Goal: Task Accomplishment & Management: Use online tool/utility

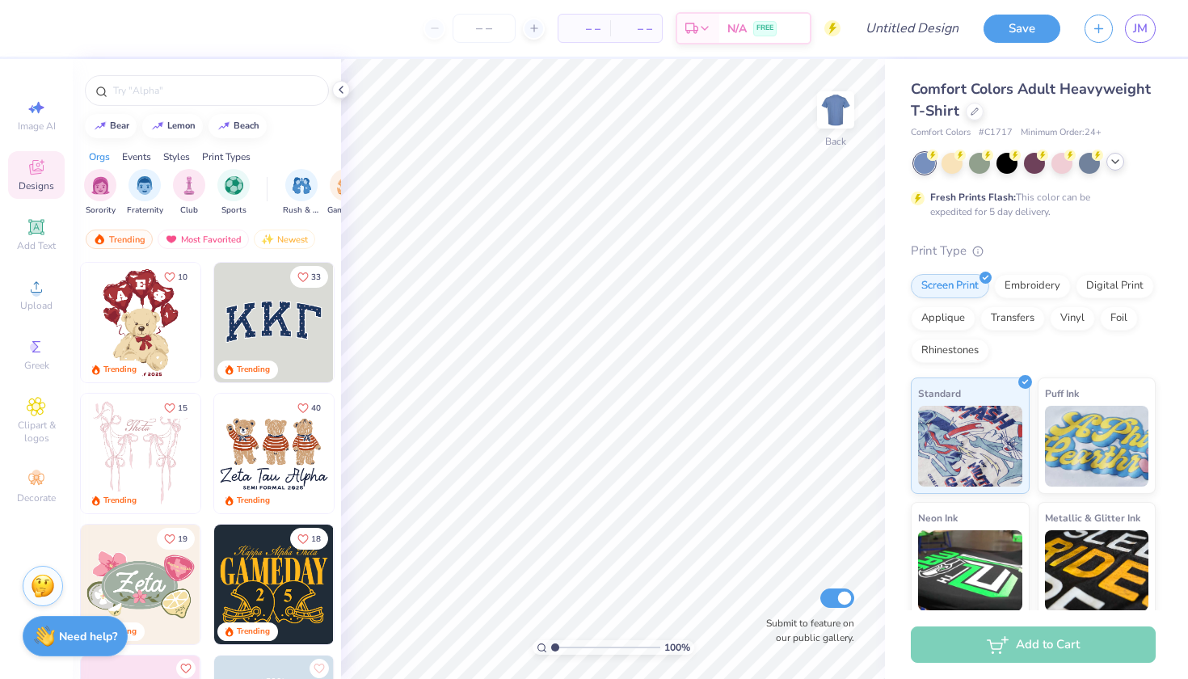
click at [1119, 162] on icon at bounding box center [1115, 161] width 13 height 13
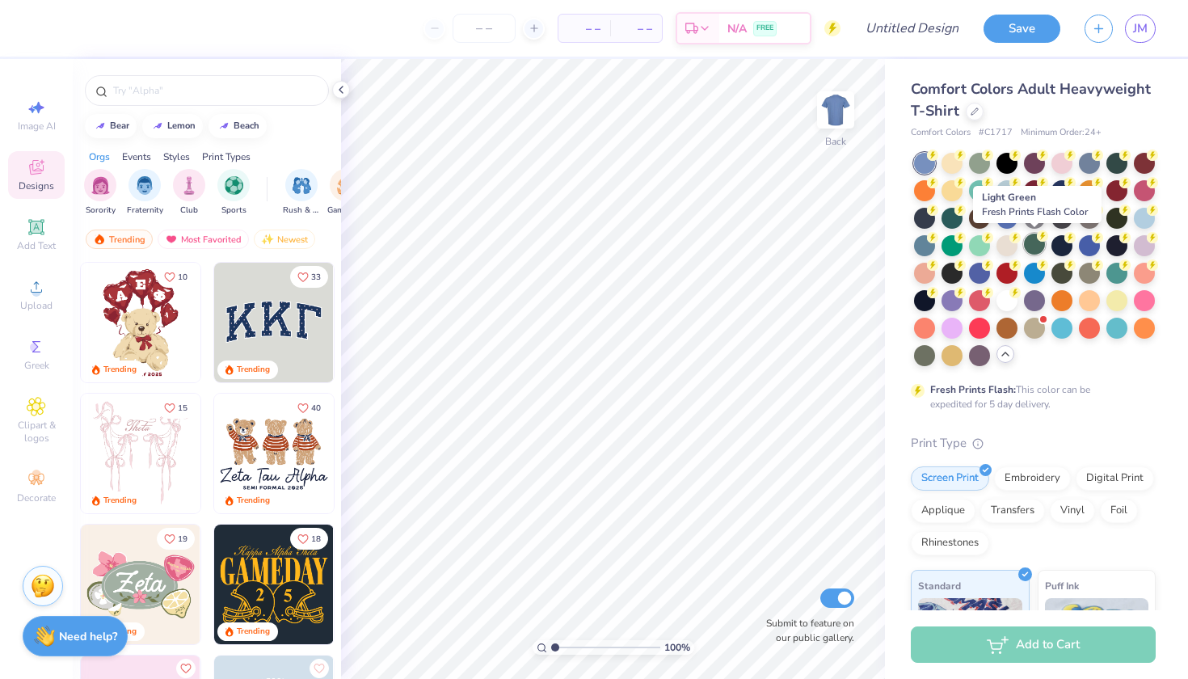
click at [1033, 247] on div at bounding box center [1034, 244] width 21 height 21
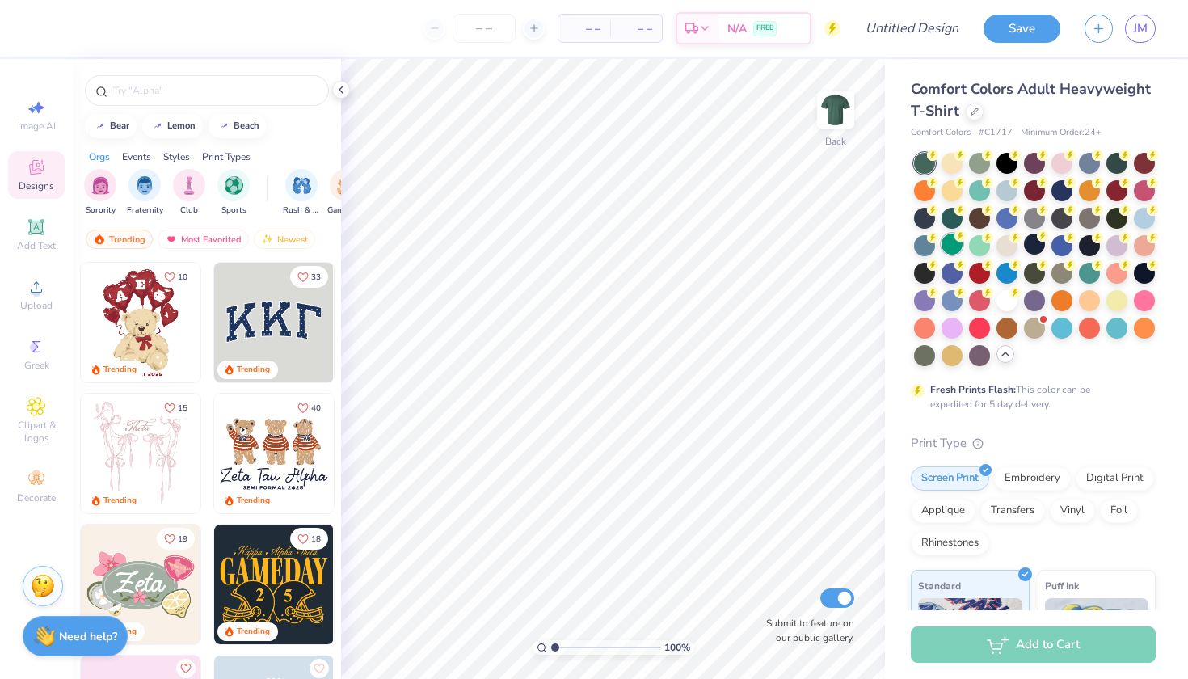
click at [953, 242] on div at bounding box center [952, 244] width 21 height 21
click at [976, 242] on div at bounding box center [979, 244] width 21 height 21
click at [938, 356] on div at bounding box center [1035, 259] width 242 height 213
click at [924, 356] on div at bounding box center [924, 353] width 21 height 21
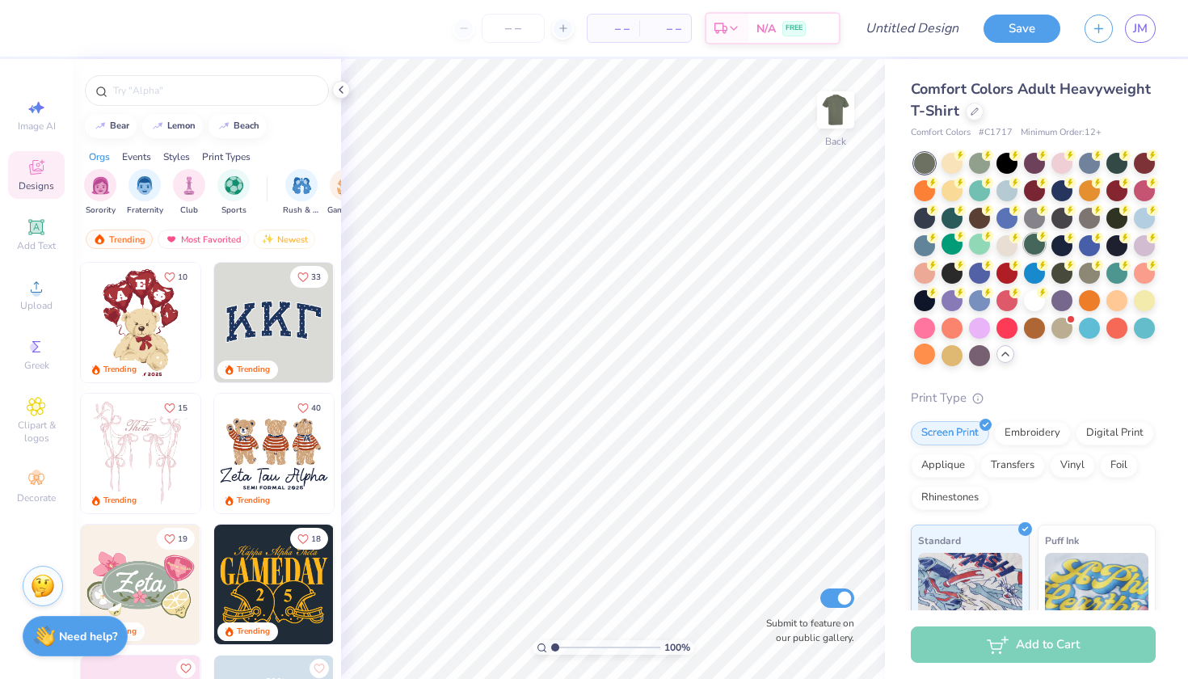
click at [1036, 246] on div at bounding box center [1034, 244] width 21 height 21
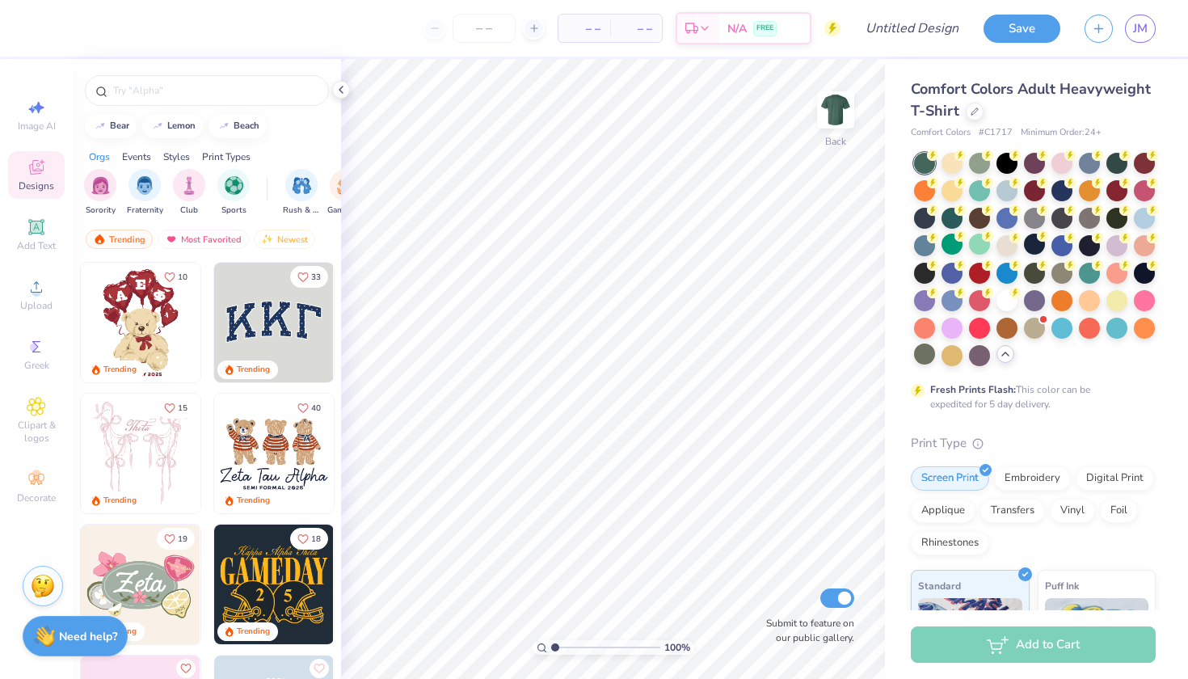
click at [1089, 89] on span "Comfort Colors Adult Heavyweight T-Shirt" at bounding box center [1031, 99] width 240 height 41
click at [1089, 91] on span "Comfort Colors Adult Heavyweight T-Shirt" at bounding box center [1031, 99] width 240 height 41
click at [32, 291] on circle at bounding box center [36, 292] width 9 height 9
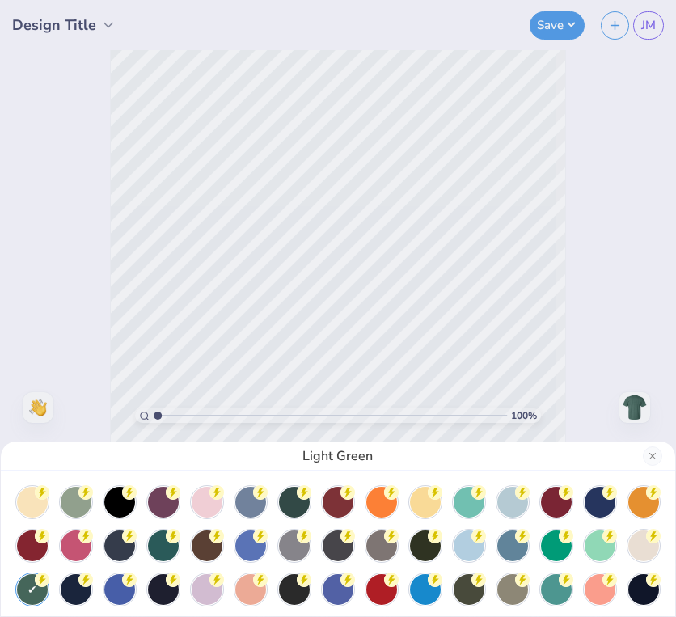
click at [656, 235] on div "Light Green" at bounding box center [338, 308] width 676 height 617
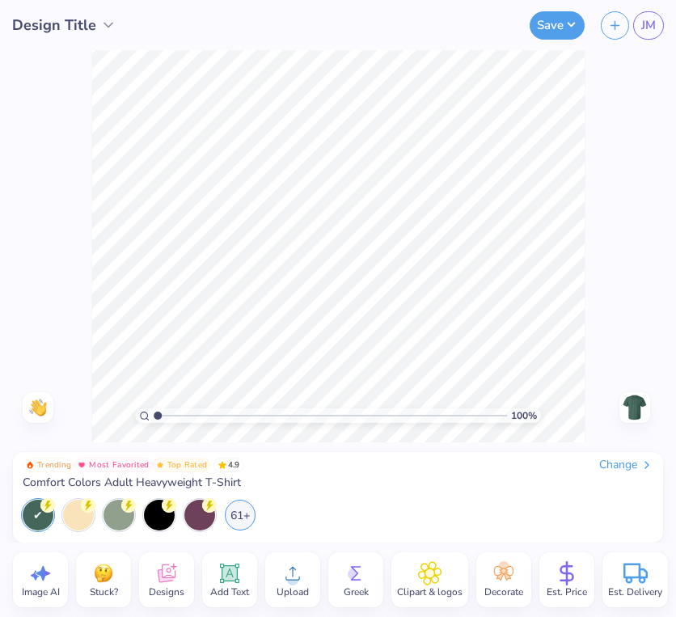
click at [293, 584] on circle at bounding box center [292, 579] width 11 height 11
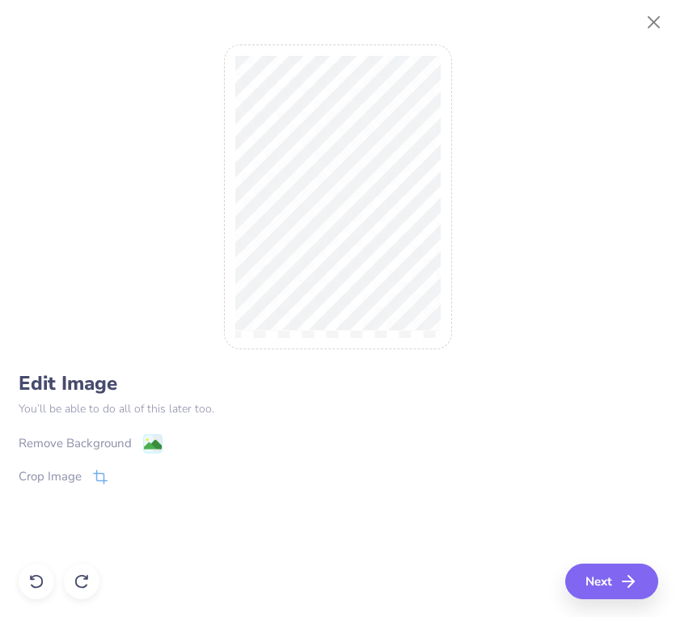
click at [96, 437] on div "Remove Background" at bounding box center [75, 443] width 113 height 19
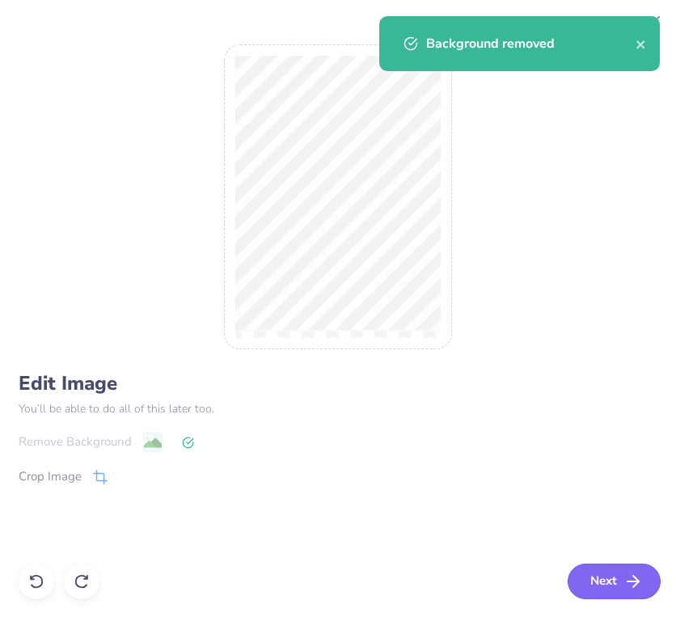
click at [617, 576] on button "Next" at bounding box center [613, 581] width 93 height 36
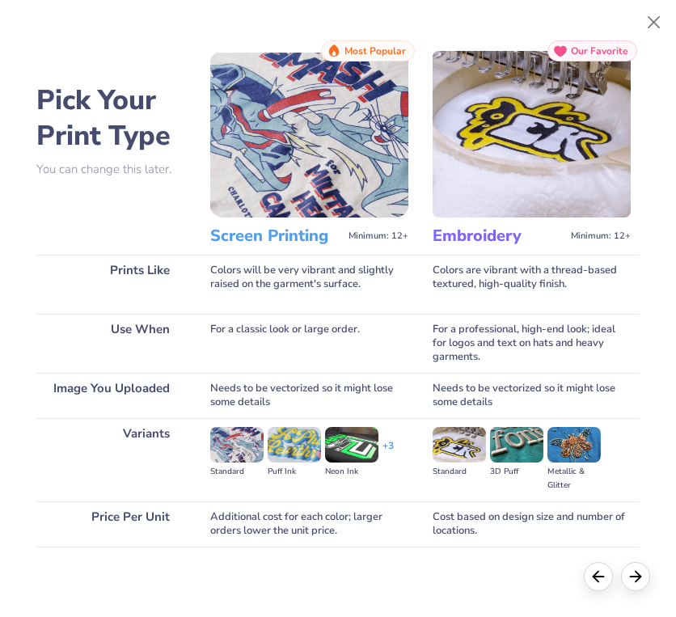
click at [272, 166] on img at bounding box center [309, 134] width 198 height 166
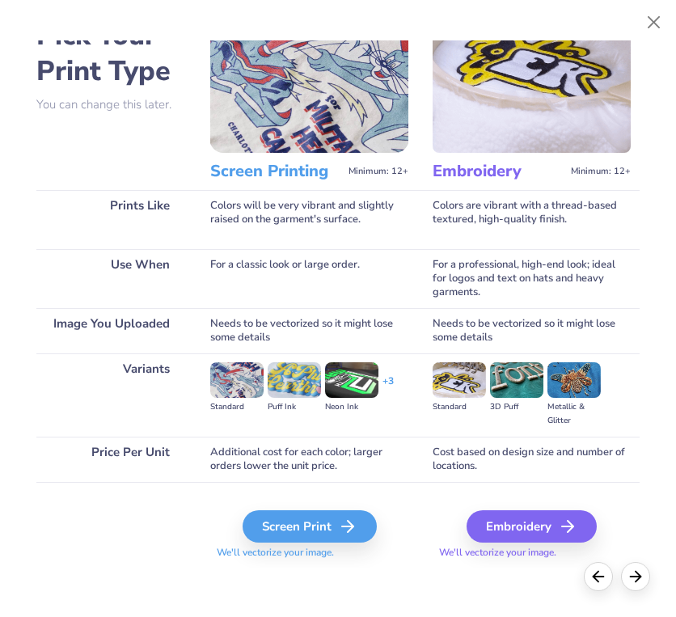
scroll to position [65, 0]
click at [281, 525] on div "Screen Print" at bounding box center [312, 526] width 134 height 32
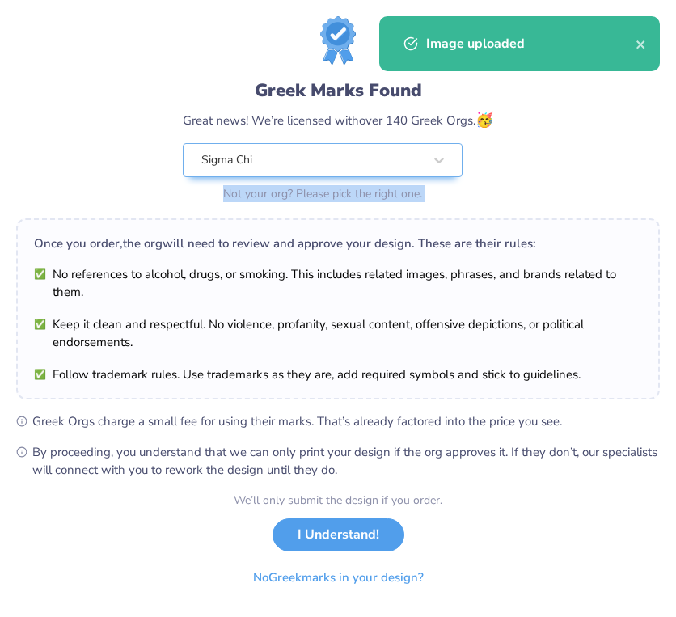
drag, startPoint x: 319, startPoint y: 320, endPoint x: 289, endPoint y: 228, distance: 97.1
click at [289, 228] on div "Greek Marks Found Great news! We’re licensed with over 140 Greek Orgs. 🥳 Sigma …" at bounding box center [337, 247] width 643 height 462
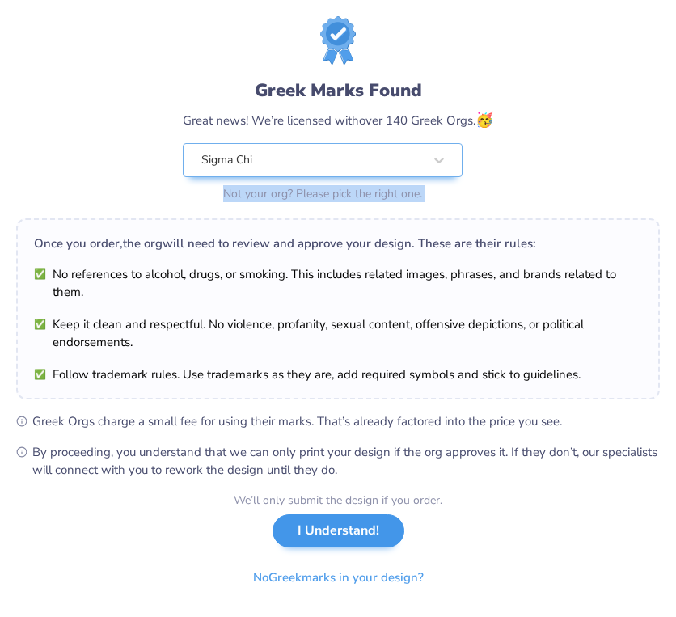
click at [334, 535] on button "I Understand!" at bounding box center [338, 530] width 132 height 33
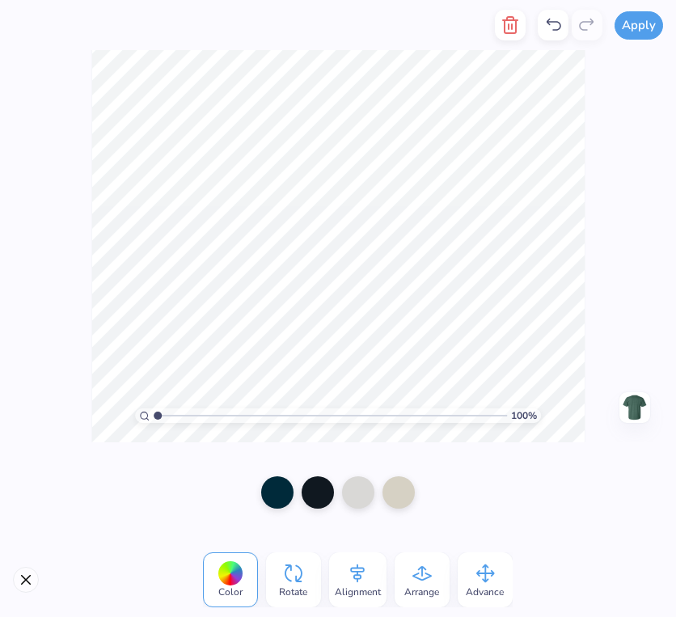
click at [626, 406] on img at bounding box center [635, 407] width 26 height 26
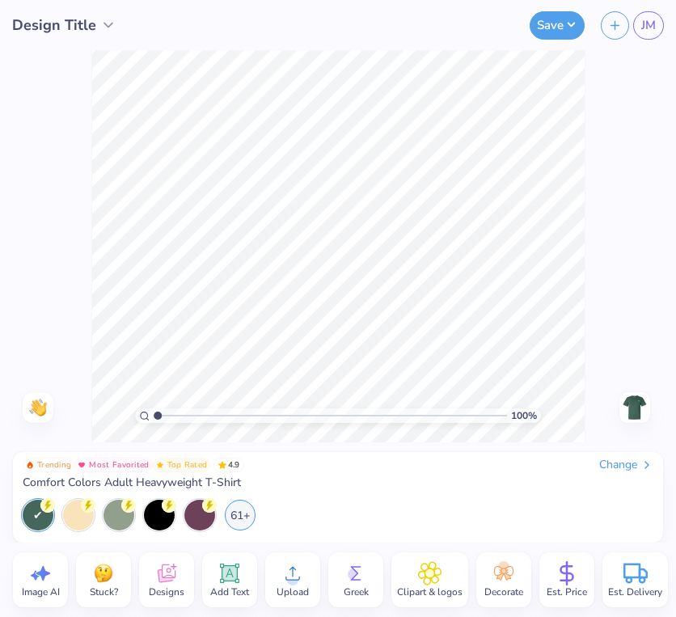
click at [296, 577] on circle at bounding box center [292, 579] width 11 height 11
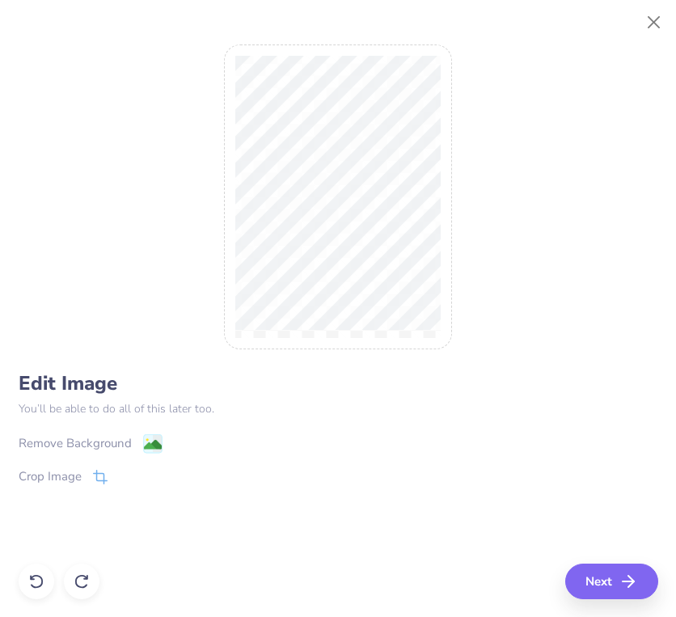
click at [80, 448] on div "Remove Background" at bounding box center [75, 443] width 113 height 19
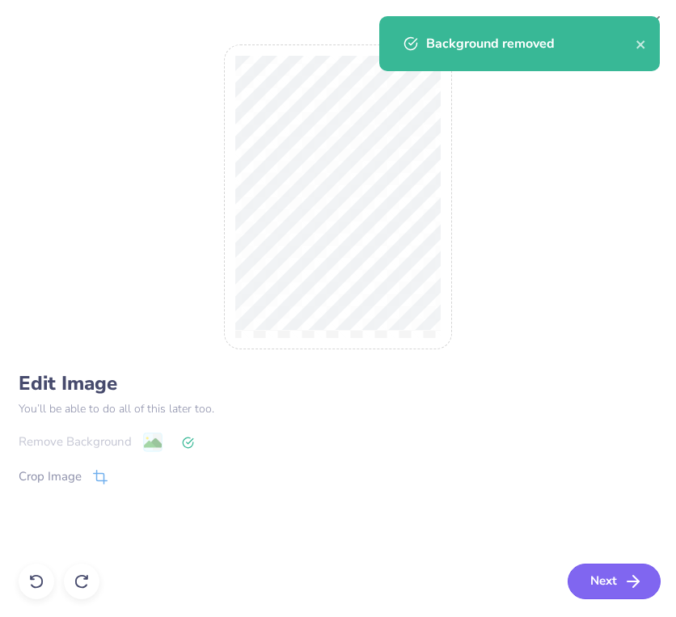
click at [601, 571] on button "Next" at bounding box center [613, 581] width 93 height 36
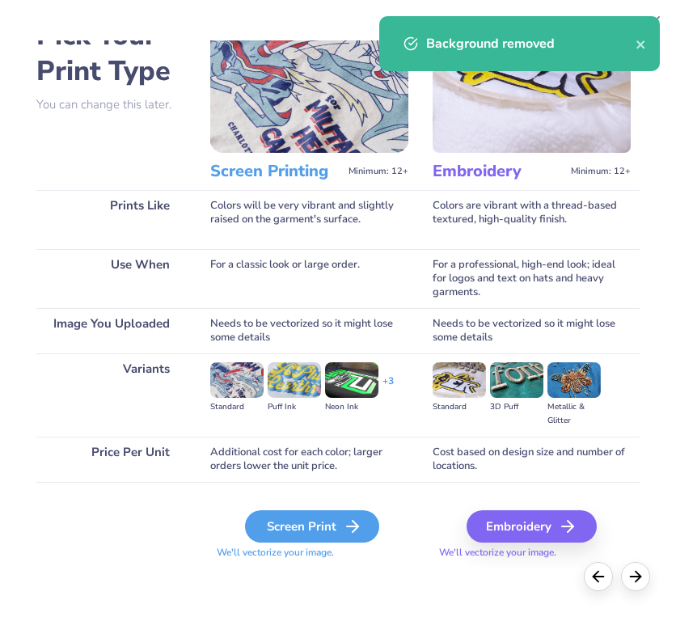
click at [282, 522] on div "Screen Print" at bounding box center [312, 526] width 134 height 32
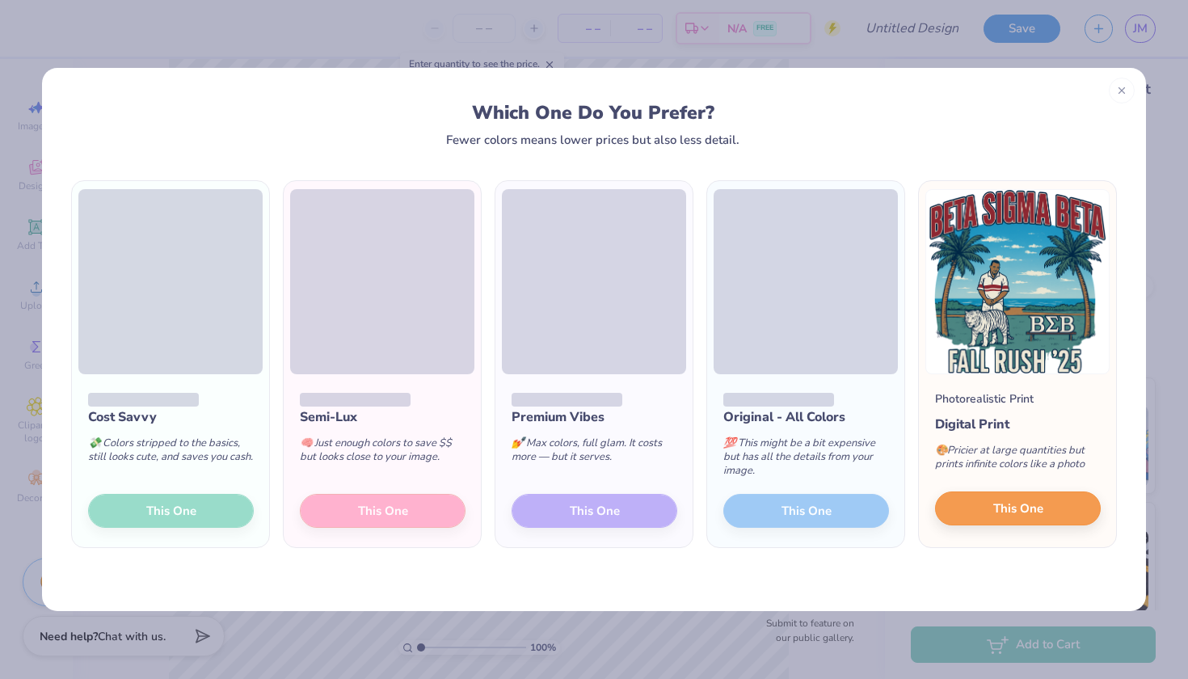
click at [1051, 508] on button "This One" at bounding box center [1018, 508] width 166 height 34
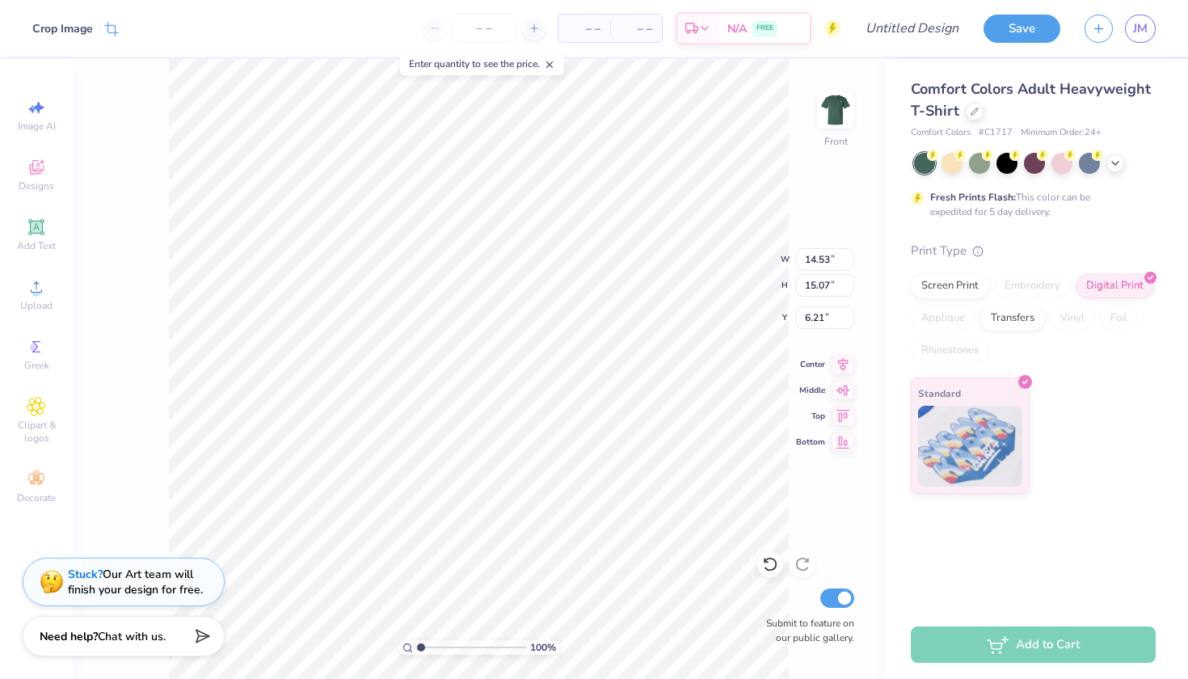
type input "10.61"
type input "11.00"
type input "2.75"
type input "3.00"
type input "10.71"
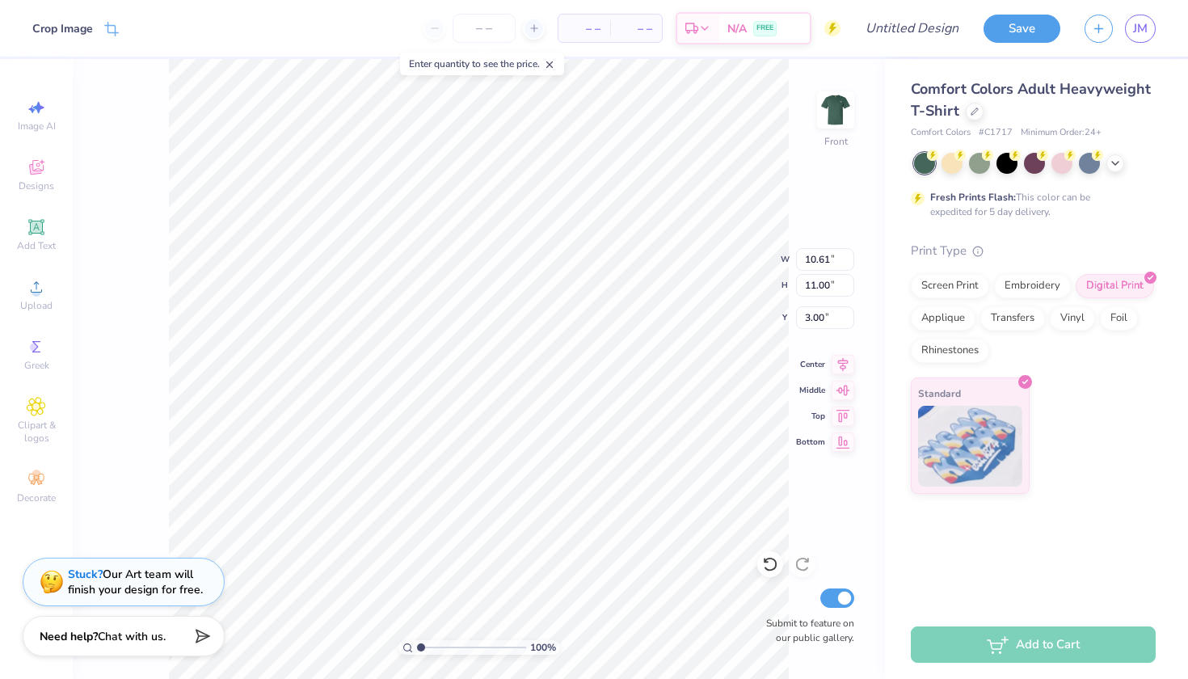
type input "11.11"
type input "2.64"
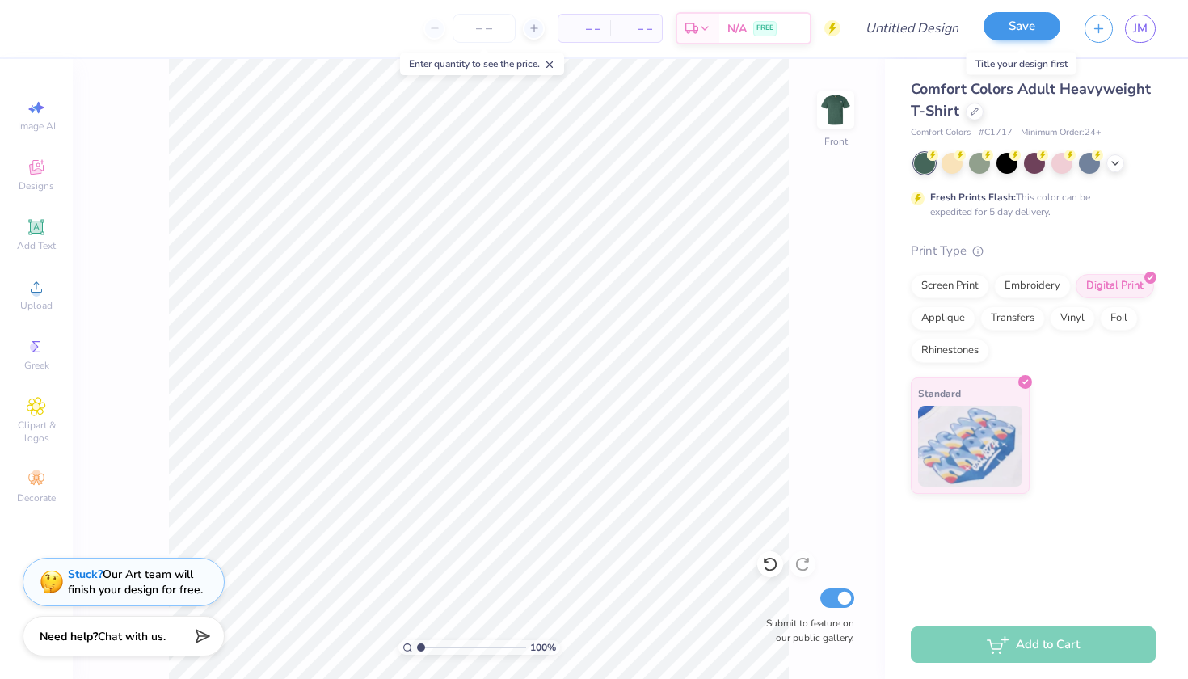
click at [1040, 30] on button "Save" at bounding box center [1022, 26] width 77 height 28
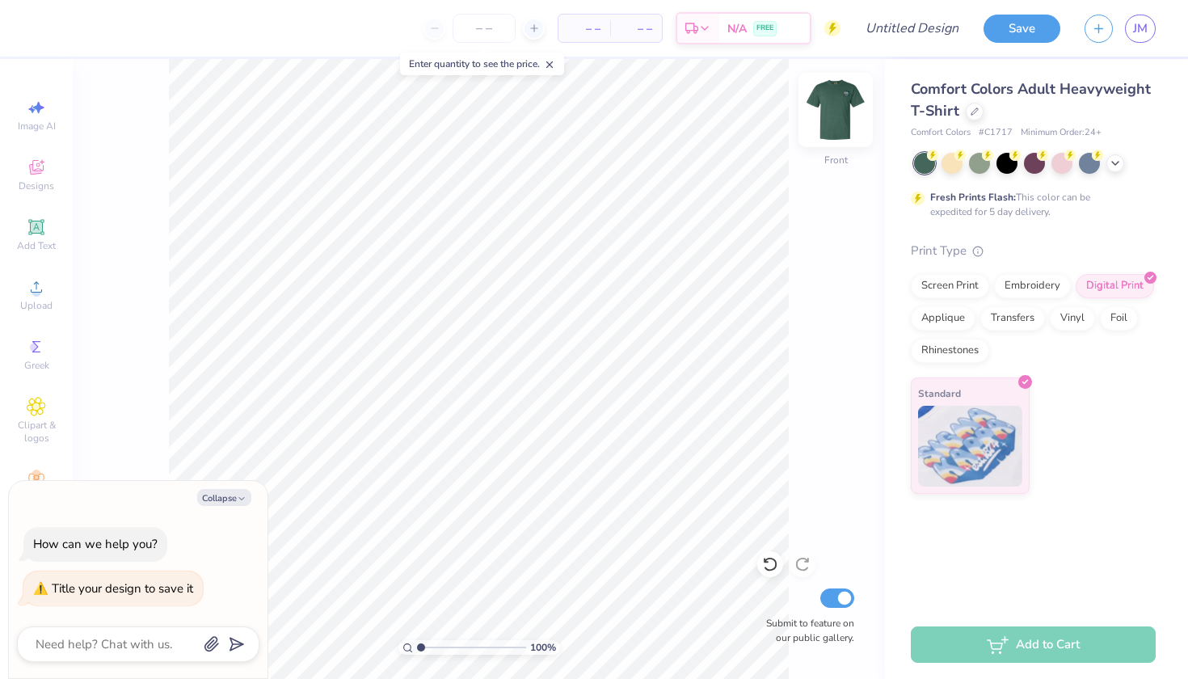
click at [828, 129] on img at bounding box center [835, 110] width 65 height 65
click at [246, 495] on icon "button" at bounding box center [242, 499] width 10 height 10
type textarea "x"
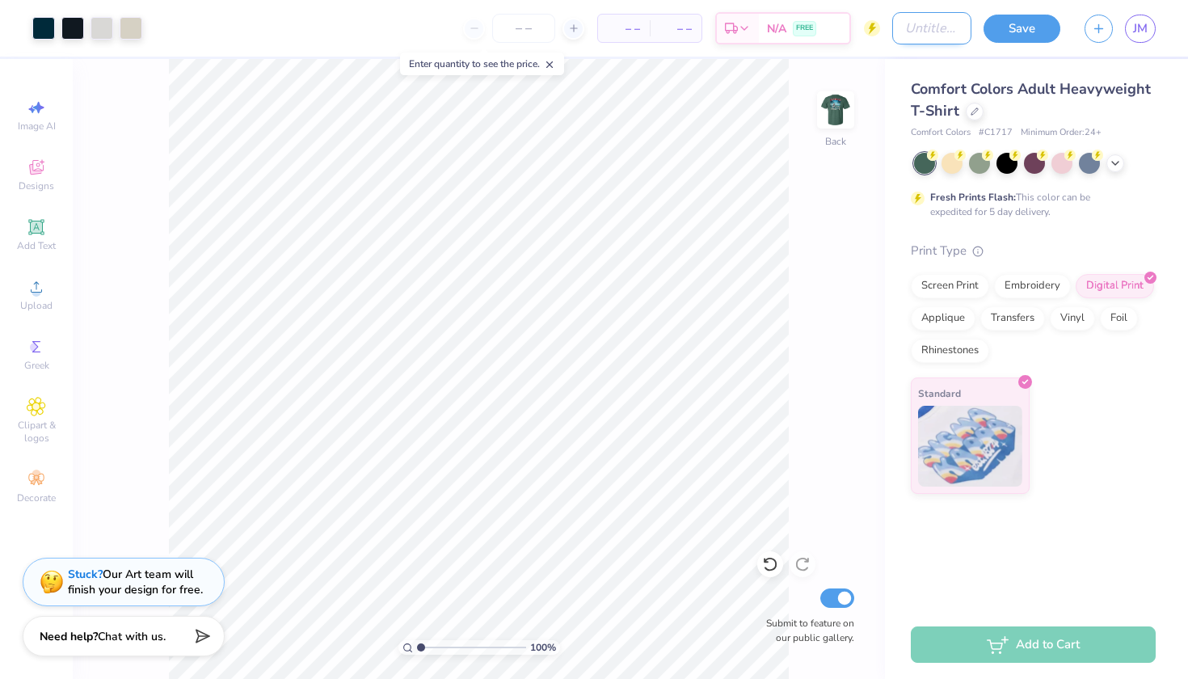
click at [910, 32] on input "Design Title" at bounding box center [931, 28] width 79 height 32
type input "[PERSON_NAME]"
drag, startPoint x: 917, startPoint y: 32, endPoint x: 1016, endPoint y: 39, distance: 98.8
click at [1016, 39] on button "Save" at bounding box center [1022, 26] width 77 height 28
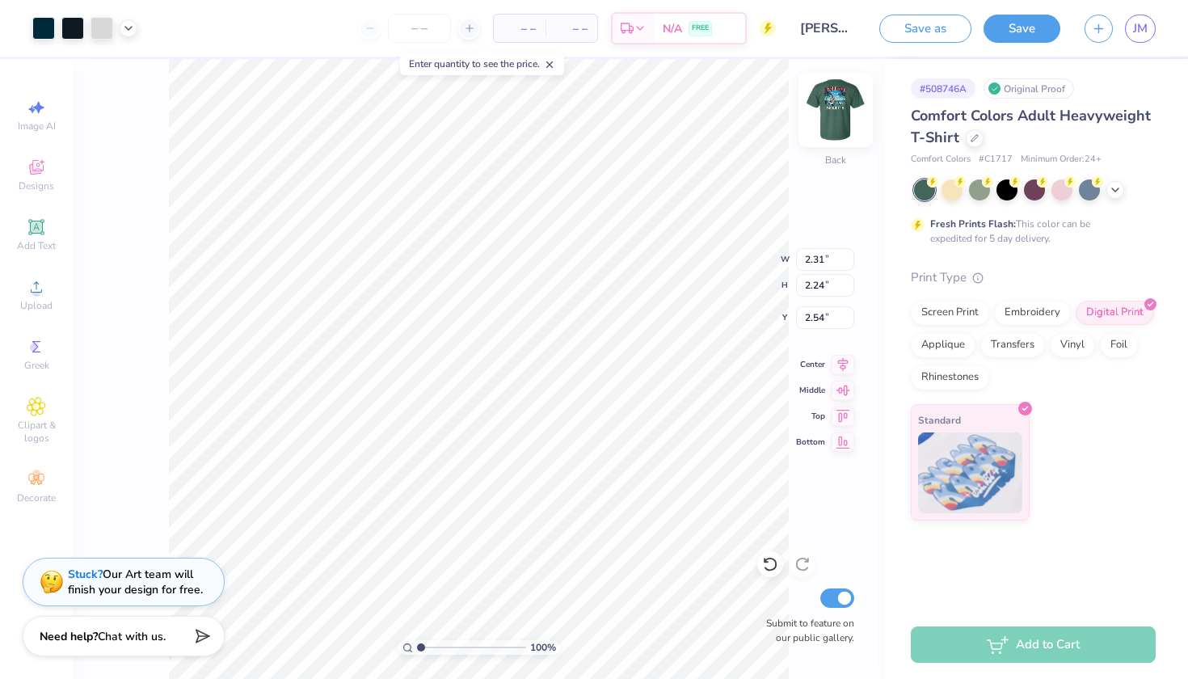
click at [849, 125] on img at bounding box center [835, 110] width 65 height 65
click at [836, 121] on img at bounding box center [835, 110] width 65 height 65
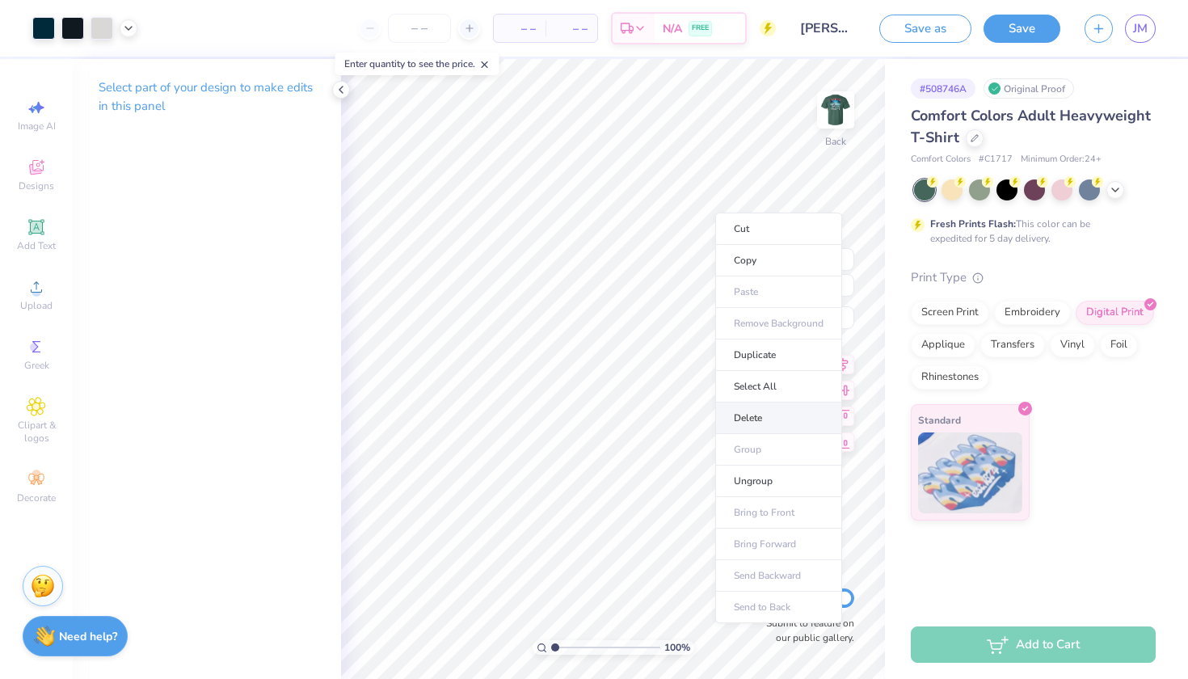
click at [753, 414] on li "Delete" at bounding box center [778, 418] width 127 height 32
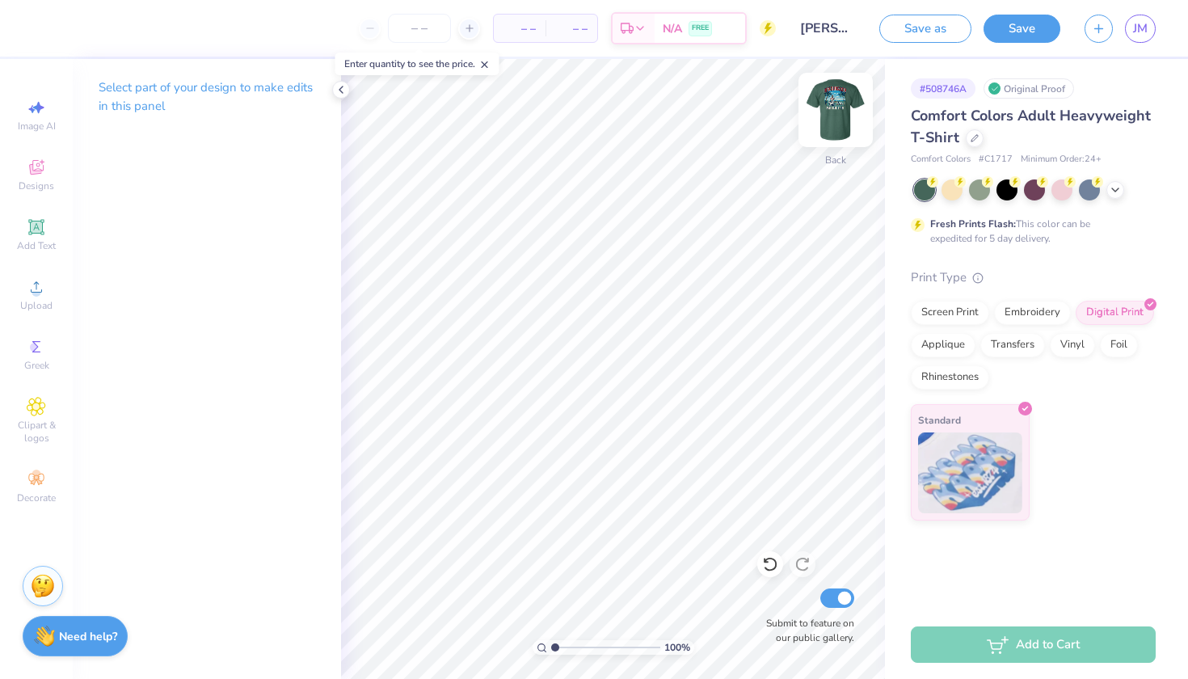
click at [836, 110] on img at bounding box center [835, 110] width 65 height 65
click at [491, 69] on icon at bounding box center [484, 64] width 11 height 11
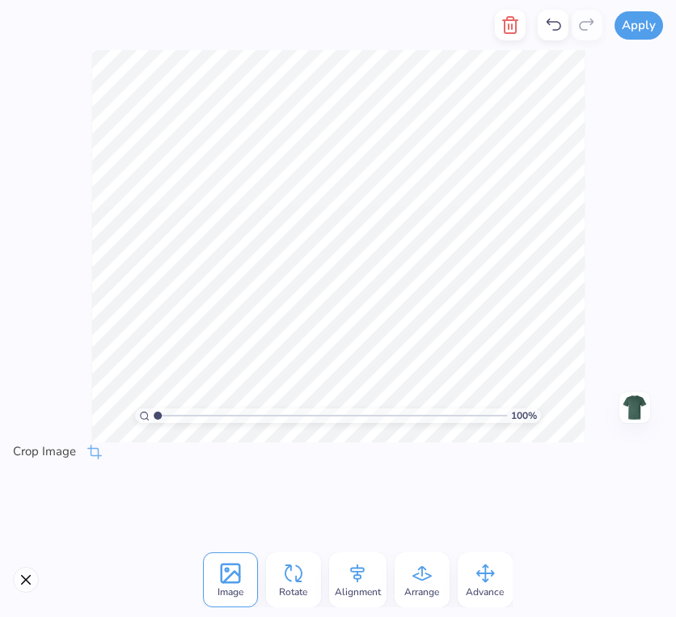
click at [637, 409] on img at bounding box center [635, 407] width 26 height 26
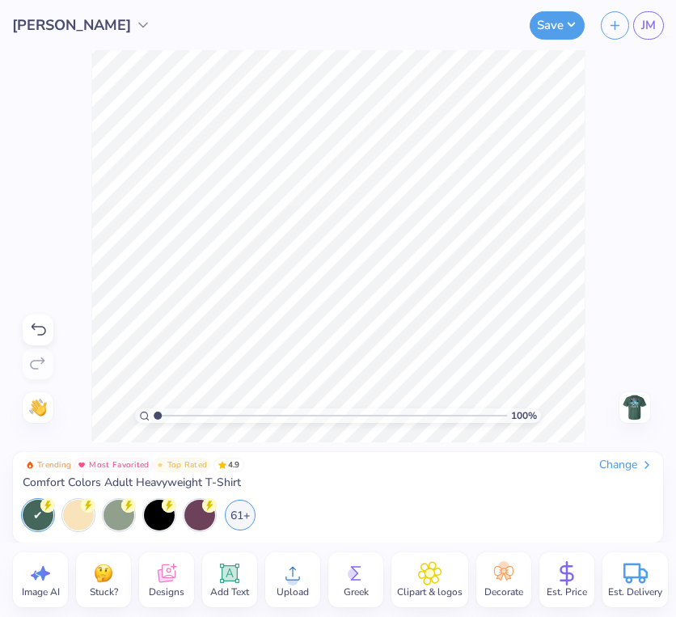
click at [294, 578] on circle at bounding box center [292, 579] width 11 height 11
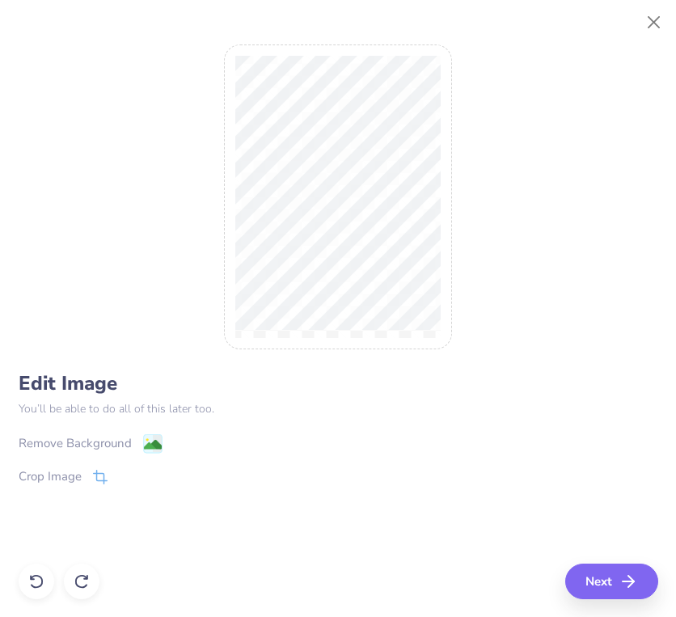
click at [50, 440] on div "Remove Background" at bounding box center [75, 443] width 113 height 19
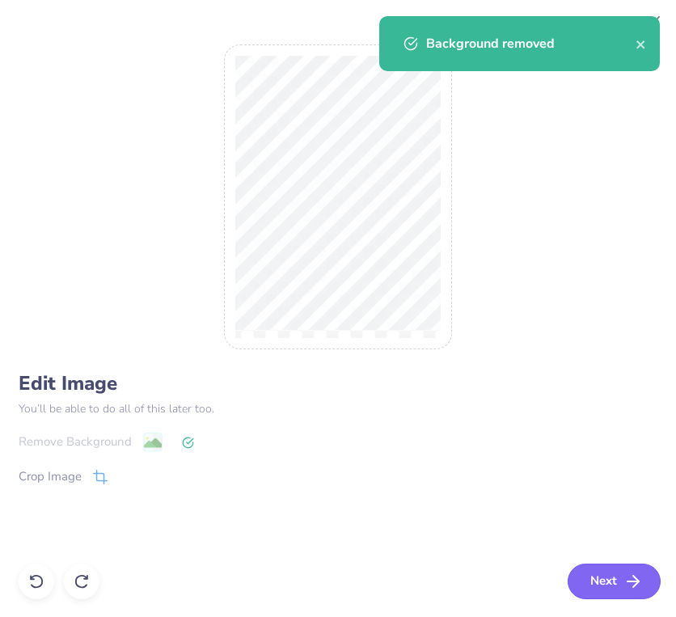
click at [605, 575] on button "Next" at bounding box center [613, 581] width 93 height 36
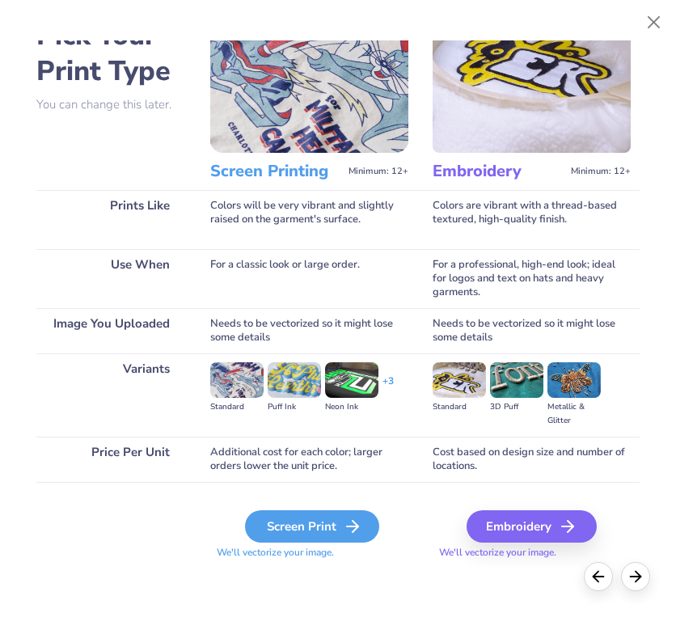
scroll to position [65, 0]
click at [293, 531] on div "Screen Print" at bounding box center [312, 526] width 134 height 32
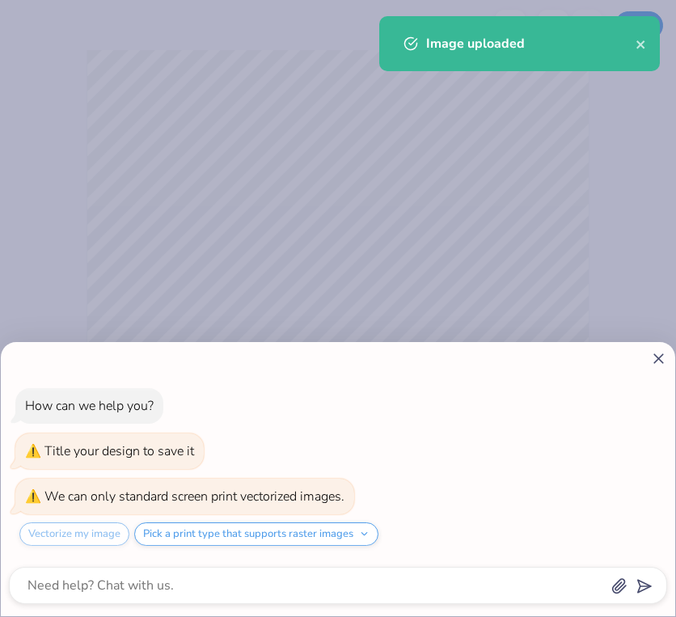
click at [663, 360] on icon at bounding box center [658, 358] width 17 height 17
type textarea "x"
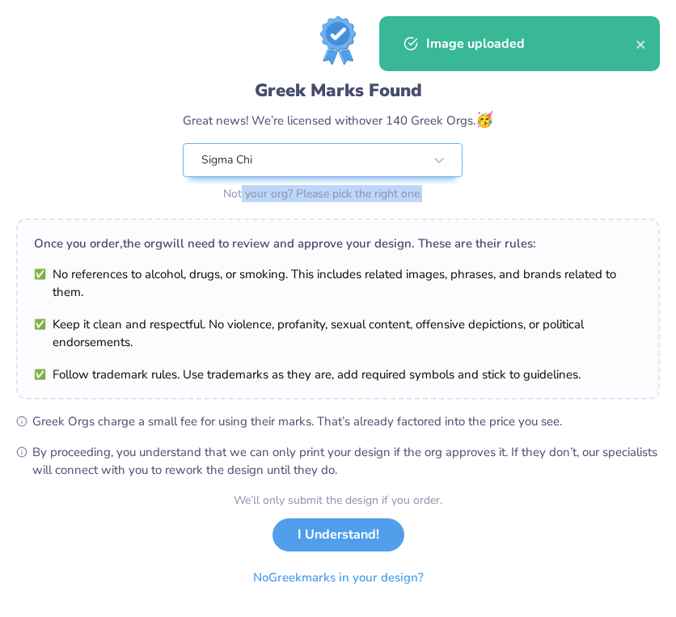
click at [242, 194] on div "Greek Marks Found Great news! We’re licensed with over 140 Greek Orgs. 🥳 Sigma …" at bounding box center [337, 247] width 643 height 462
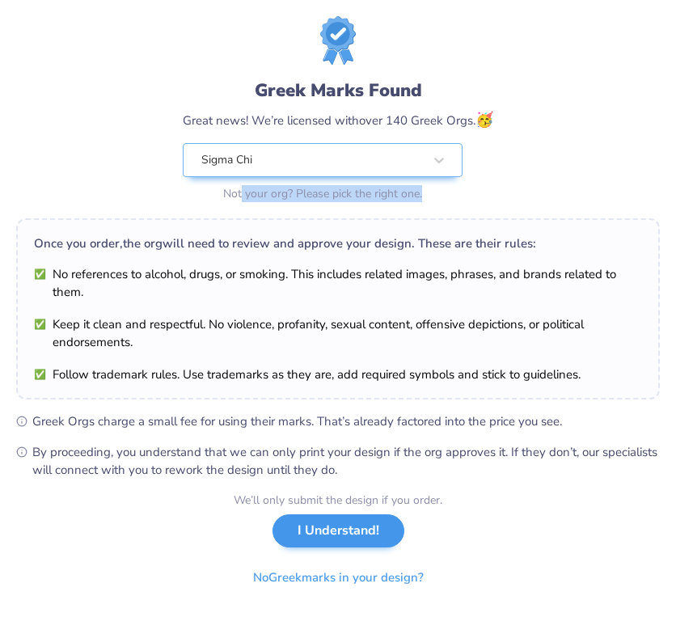
click at [334, 533] on button "I Understand!" at bounding box center [338, 530] width 132 height 33
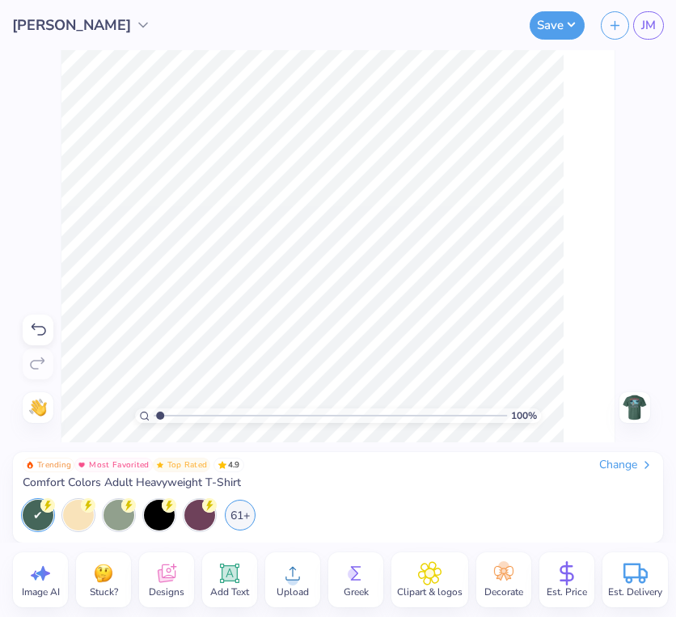
type input "1.42"
type textarea "x"
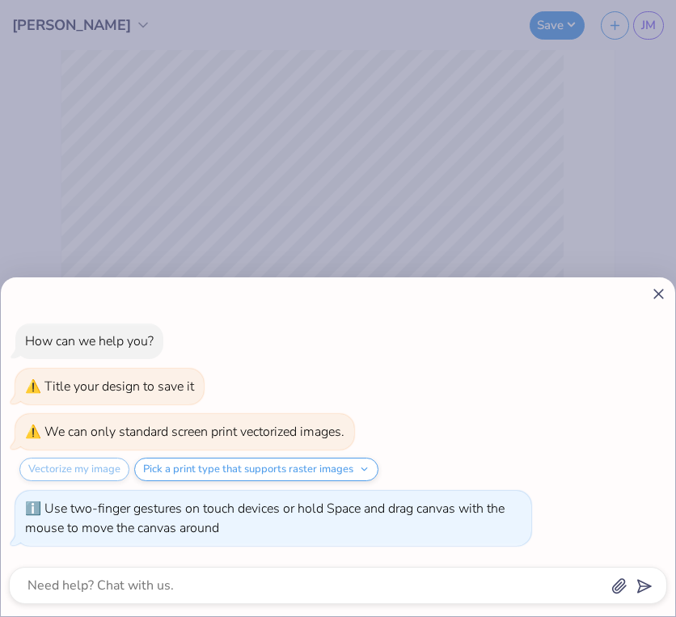
type input "2.17"
type textarea "x"
drag, startPoint x: 157, startPoint y: 414, endPoint x: -3, endPoint y: 404, distance: 160.3
type input "1"
click at [0, 404] on html "[PERSON_NAME] Save JM Image AI Stuck? Designs Add Text Upload Greek Clipart & l…" at bounding box center [338, 308] width 676 height 617
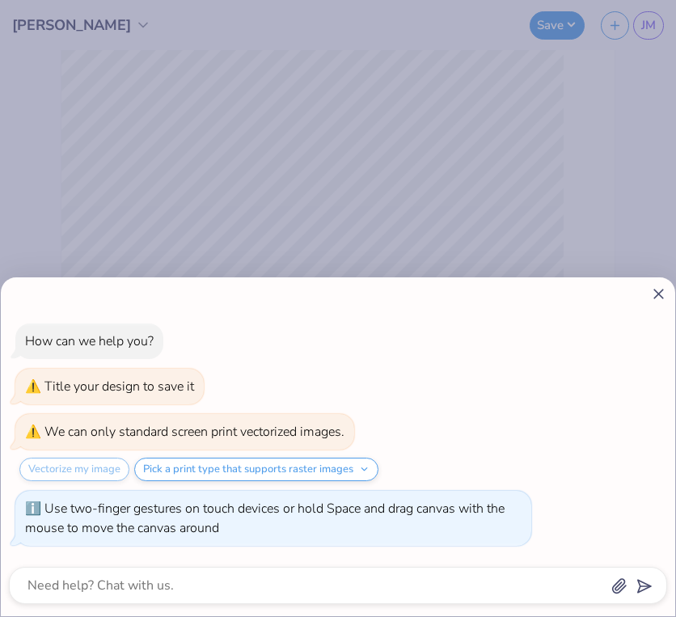
click at [663, 288] on icon at bounding box center [658, 293] width 17 height 17
type textarea "x"
